Goal: Check status

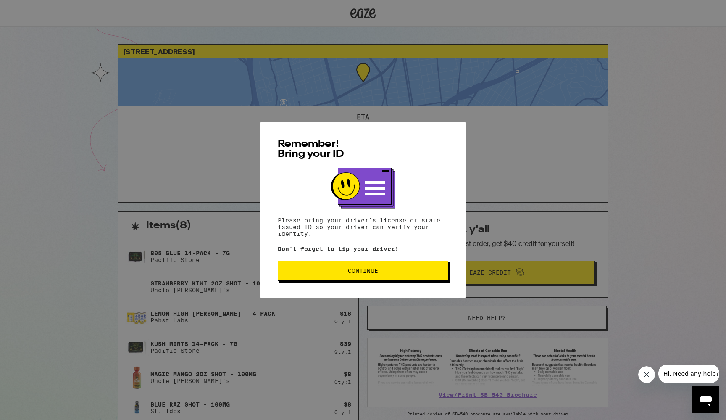
click at [394, 281] on button "Continue" at bounding box center [363, 270] width 171 height 20
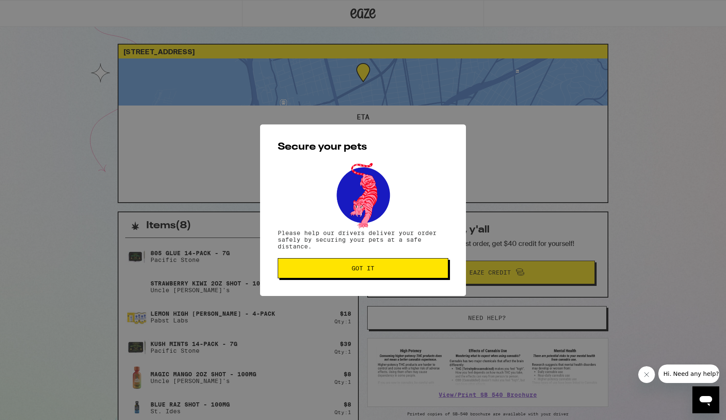
click at [391, 274] on button "Got it" at bounding box center [363, 268] width 171 height 20
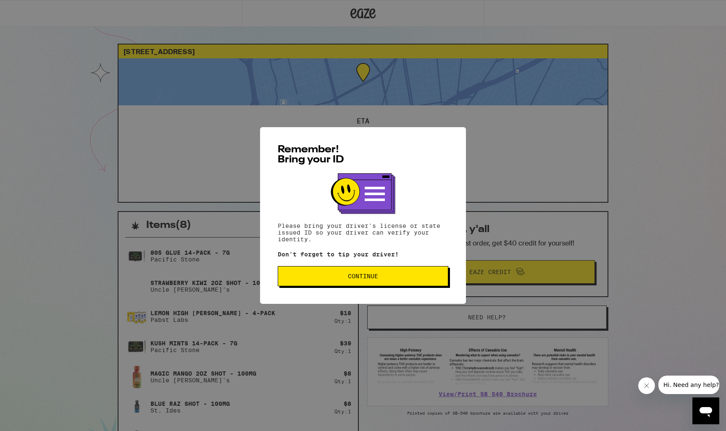
click at [379, 279] on span "Continue" at bounding box center [363, 276] width 156 height 6
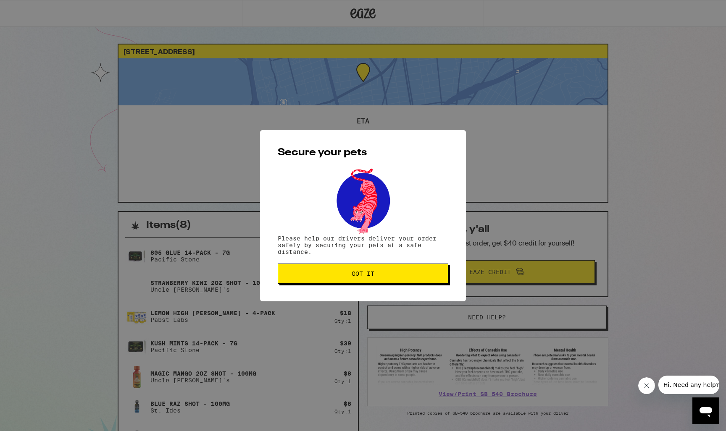
click at [379, 279] on button "Got it" at bounding box center [363, 274] width 171 height 20
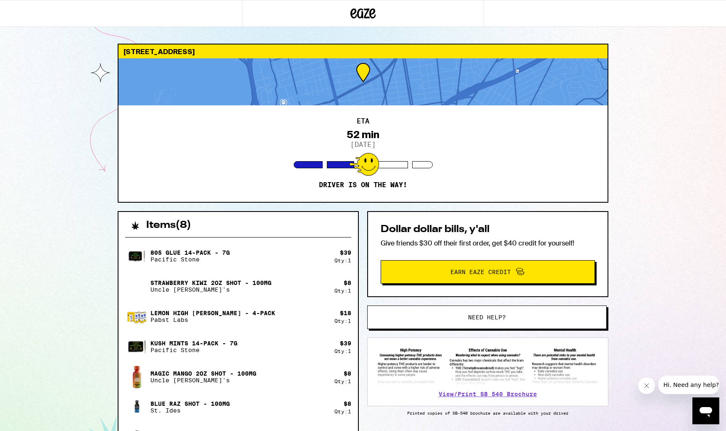
click at [140, 116] on div "ETA 52 min 9/11/2025 Driver is on the way!" at bounding box center [362, 153] width 489 height 97
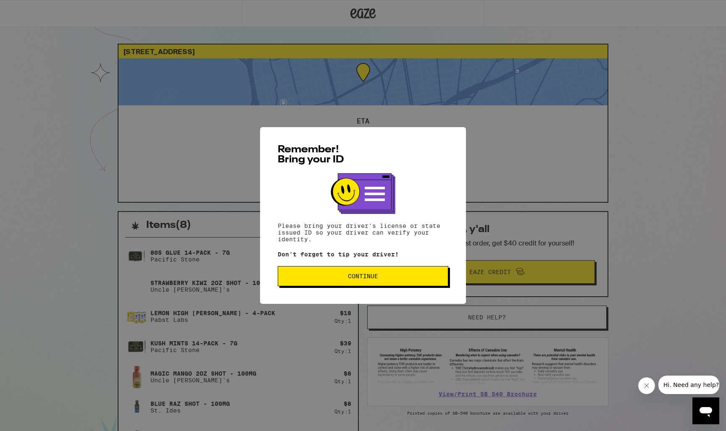
click at [404, 278] on span "Continue" at bounding box center [363, 276] width 156 height 6
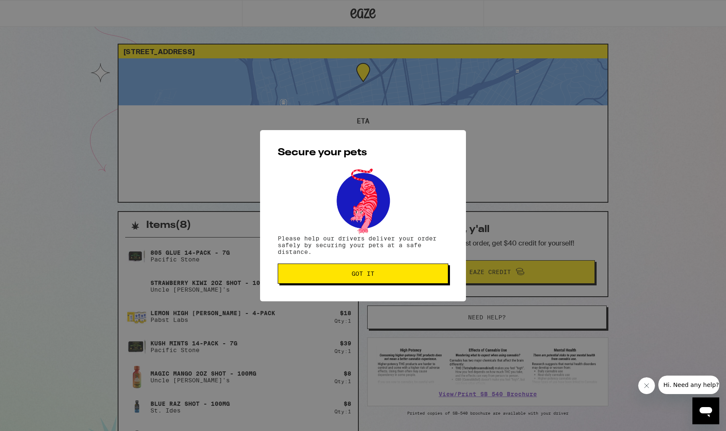
click at [387, 277] on span "Got it" at bounding box center [363, 274] width 156 height 6
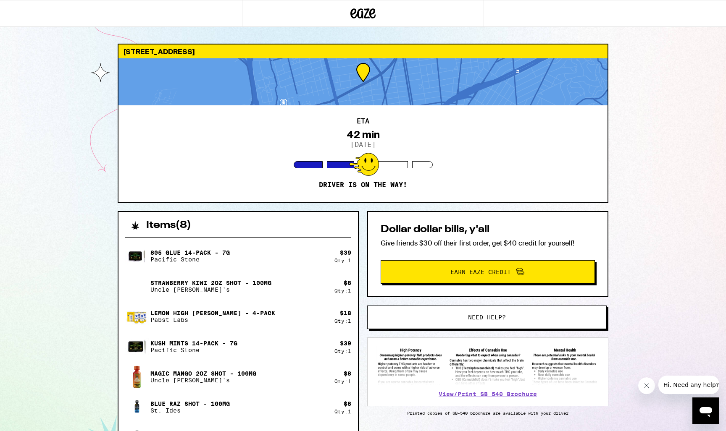
click at [369, 176] on div at bounding box center [364, 164] width 30 height 23
